Goal: Navigation & Orientation: Find specific page/section

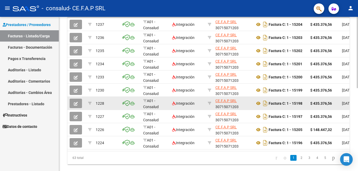
scroll to position [180, 0]
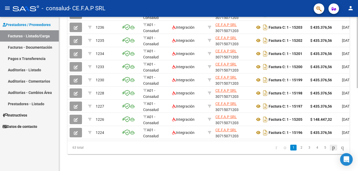
click at [332, 149] on icon "go to next page" at bounding box center [334, 148] width 4 height 6
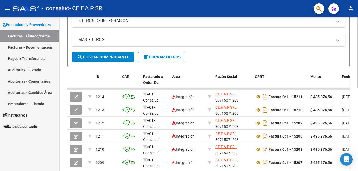
scroll to position [101, 0]
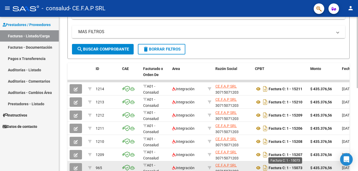
click at [298, 170] on strong "Factura C: 1 - 15073" at bounding box center [286, 168] width 34 height 4
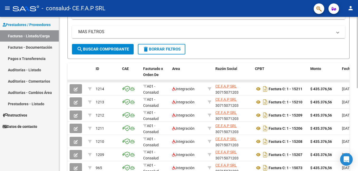
click at [337, 82] on datatable-body-cell at bounding box center [324, 81] width 32 height 2
click at [340, 81] on datatable-body-cell at bounding box center [324, 81] width 32 height 2
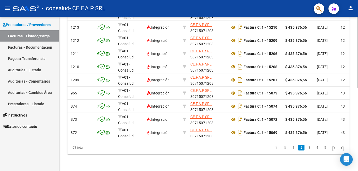
scroll to position [0, 0]
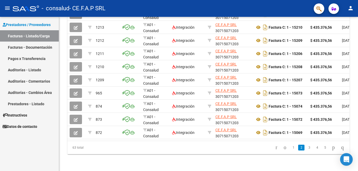
click at [37, 59] on link "Pagos x Transferencia" at bounding box center [29, 58] width 59 height 11
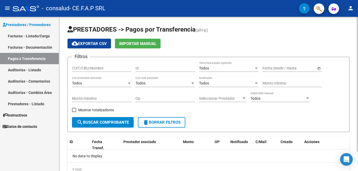
scroll to position [22, 0]
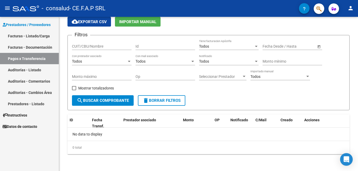
click at [46, 82] on link "Auditorías - Comentarios" at bounding box center [29, 81] width 59 height 11
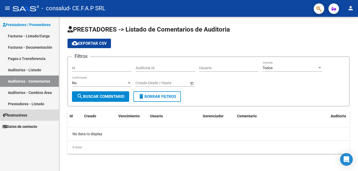
click at [25, 115] on span "Instructivos" at bounding box center [15, 116] width 25 height 6
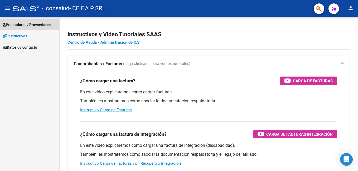
click at [21, 23] on span "Prestadores / Proveedores" at bounding box center [27, 25] width 48 height 6
